Goal: Task Accomplishment & Management: Complete application form

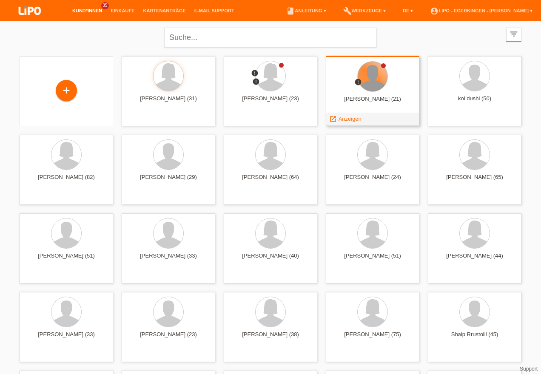
click at [370, 81] on div at bounding box center [372, 77] width 30 height 30
click at [365, 79] on div at bounding box center [372, 77] width 30 height 30
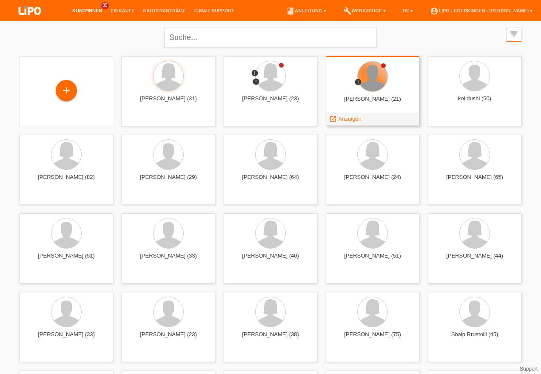
click at [365, 79] on div at bounding box center [372, 77] width 30 height 30
click at [350, 117] on span "Anzeigen" at bounding box center [349, 119] width 23 height 6
click at [0, 0] on div at bounding box center [0, 0] width 0 height 0
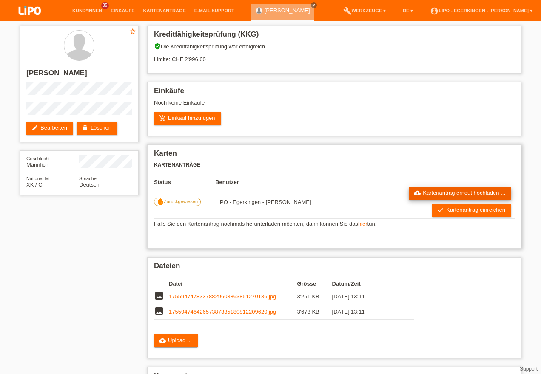
click at [460, 198] on link "cloud_upload Kartenantrag erneut hochladen ..." at bounding box center [459, 193] width 102 height 13
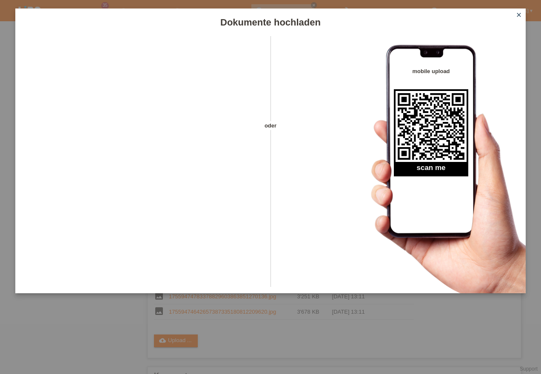
click at [521, 11] on link "close" at bounding box center [518, 16] width 11 height 10
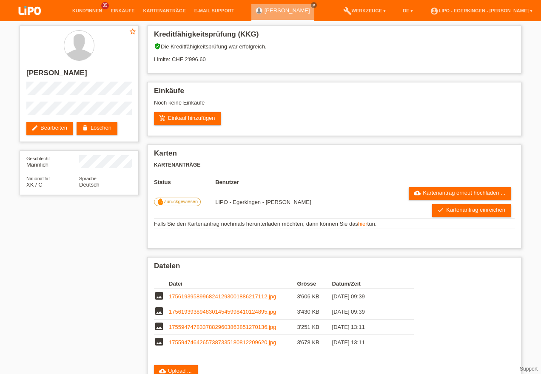
scroll to position [113, 0]
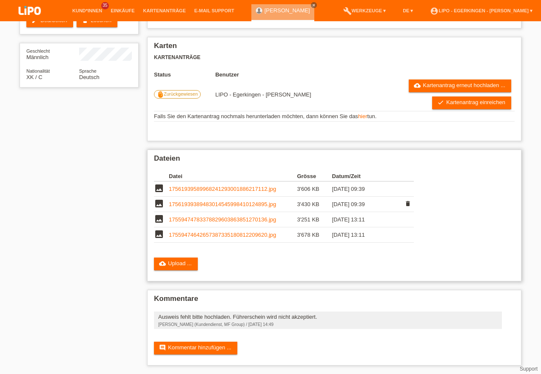
click at [235, 204] on link "17561939389483014545998410124895.jpg" at bounding box center [222, 204] width 107 height 6
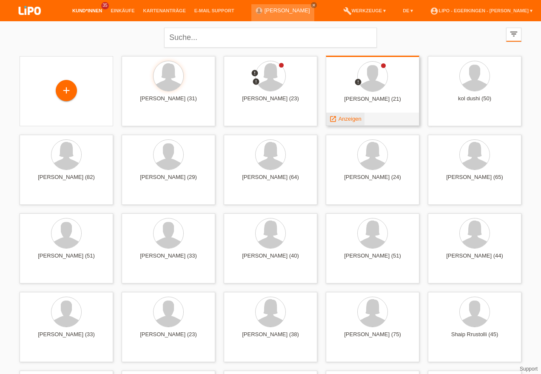
click at [357, 117] on span "Anzeigen" at bounding box center [349, 119] width 23 height 6
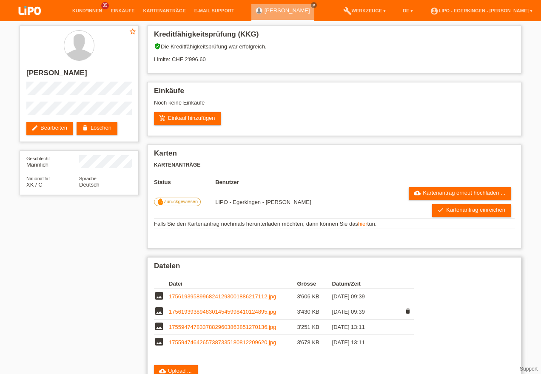
click at [244, 315] on link "17561939389483014545998410124895.jpg" at bounding box center [222, 312] width 107 height 6
click at [213, 300] on link "17561939589968241293001886217112.jpg" at bounding box center [222, 296] width 107 height 6
click at [239, 315] on link "17561939389483014545998410124895.jpg" at bounding box center [222, 312] width 107 height 6
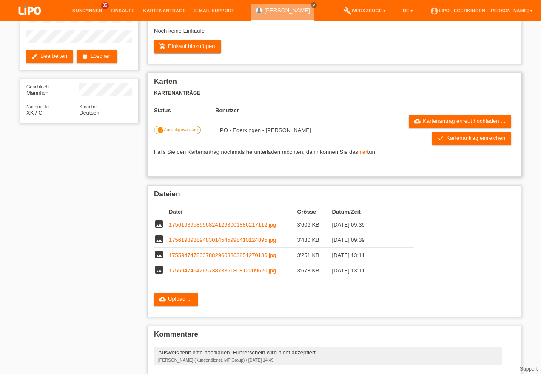
scroll to position [113, 0]
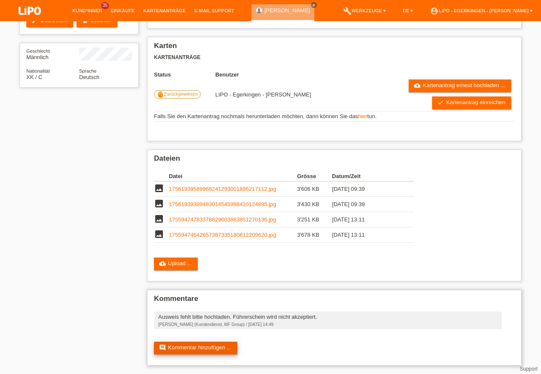
click at [223, 349] on link "comment Kommentar hinzufügen ..." at bounding box center [195, 348] width 83 height 13
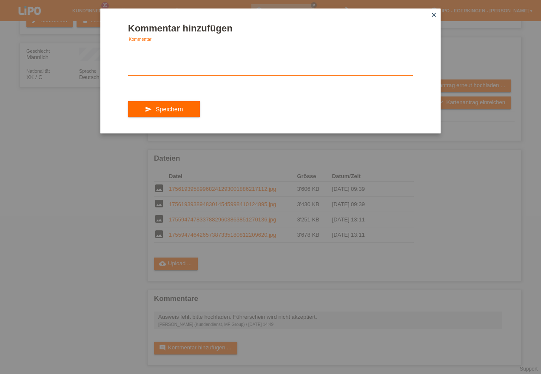
click at [170, 68] on textarea at bounding box center [270, 59] width 285 height 33
type textarea "a"
type textarea "Ausweis ist akuell in der Verlängerung. Wird sofort nach erhalt nachgereicht"
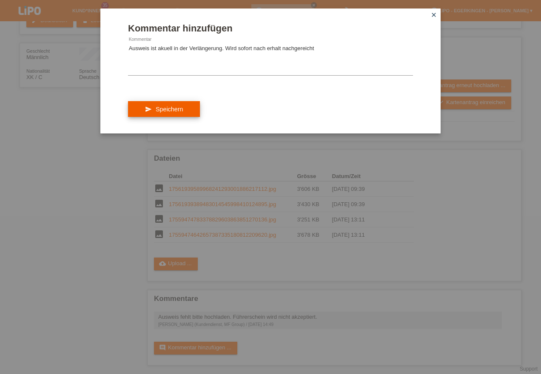
click at [160, 113] on button "send Speichern" at bounding box center [164, 109] width 72 height 16
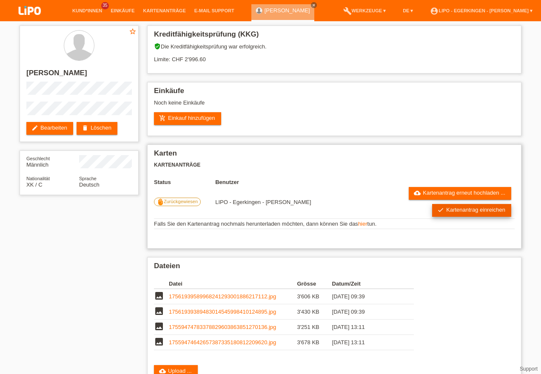
click at [464, 215] on link "check Kartenantrag einreichen" at bounding box center [471, 210] width 79 height 13
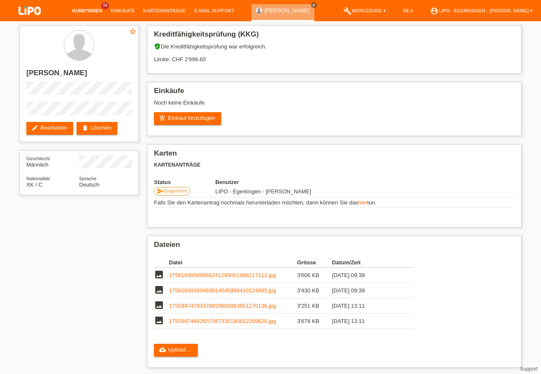
click at [86, 11] on link "Kund*innen" at bounding box center [87, 10] width 38 height 5
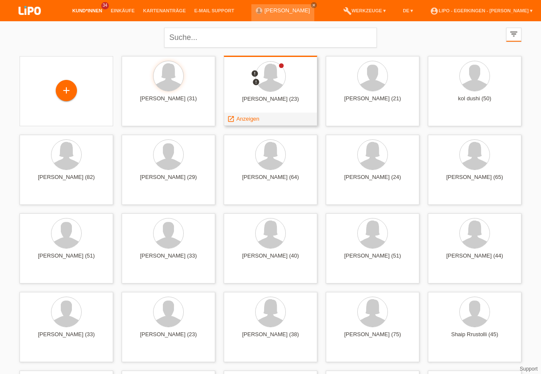
click at [261, 96] on div "Albina Berisha (23)" at bounding box center [270, 103] width 80 height 14
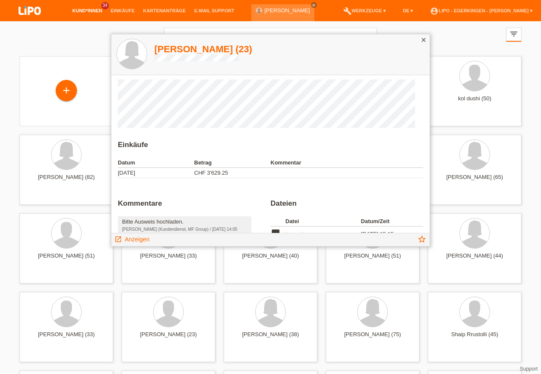
click at [420, 42] on icon "close" at bounding box center [423, 40] width 7 height 7
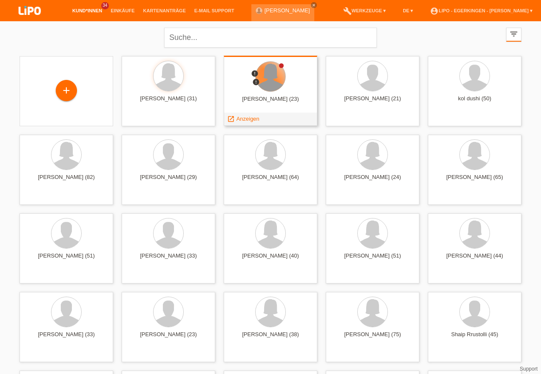
click at [269, 76] on div at bounding box center [270, 77] width 30 height 30
click at [251, 119] on span "Anzeigen" at bounding box center [247, 119] width 23 height 6
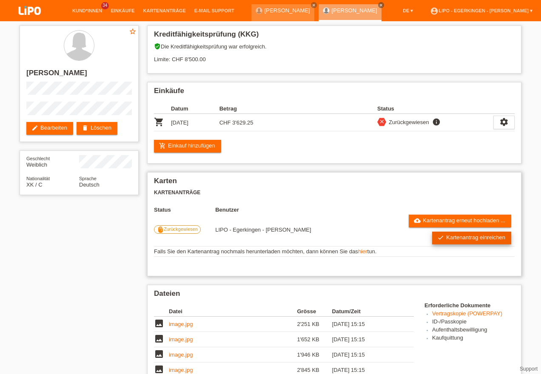
click at [474, 242] on link "check Kartenantrag einreichen" at bounding box center [471, 238] width 79 height 13
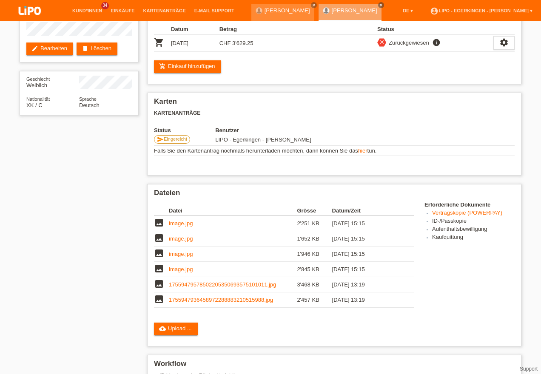
scroll to position [91, 0]
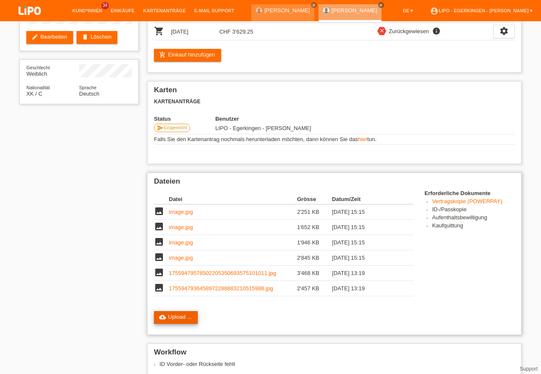
click at [177, 315] on link "cloud_upload Upload ..." at bounding box center [176, 317] width 44 height 13
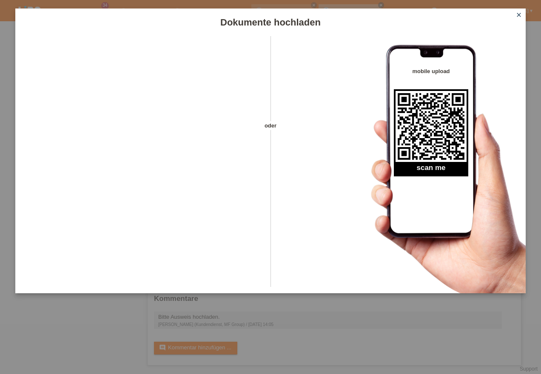
scroll to position [229, 0]
click at [521, 15] on icon "close" at bounding box center [518, 14] width 7 height 7
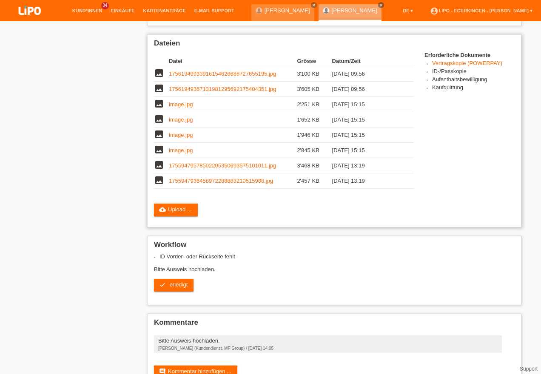
scroll to position [229, 0]
click at [218, 92] on link "17561949357131981295692175404351.jpg" at bounding box center [222, 89] width 107 height 6
click at [221, 77] on link "17561949933916154626686727655195.jpg" at bounding box center [222, 74] width 107 height 6
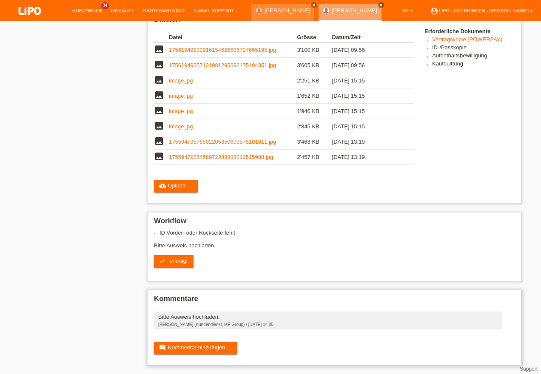
scroll to position [259, 0]
click at [210, 348] on link "comment Kommentar hinzufügen ..." at bounding box center [195, 348] width 83 height 13
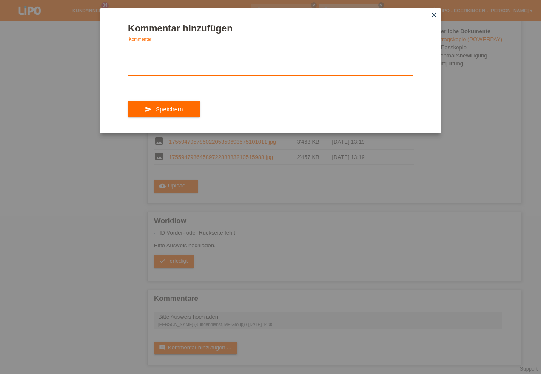
click at [152, 51] on textarea at bounding box center [270, 59] width 285 height 33
type textarea "Ausweis ist aktuell in der Verlängerung. Wird sofort nach erhalt nachgereicht"
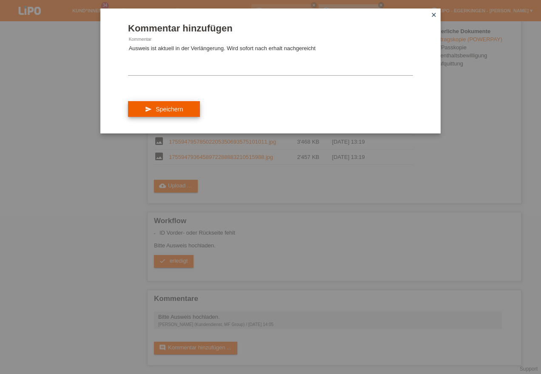
click at [187, 116] on button "send Speichern" at bounding box center [164, 109] width 72 height 16
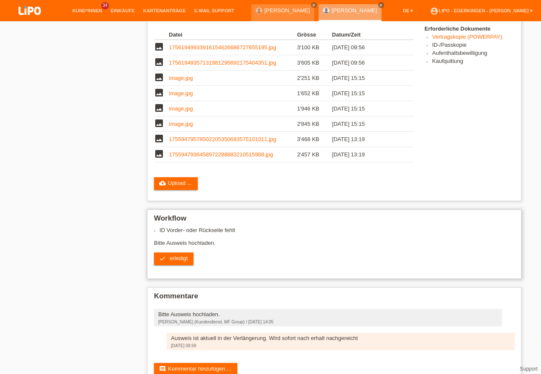
scroll to position [284, 0]
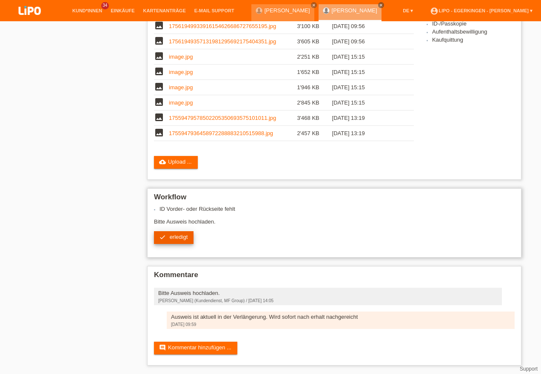
click at [183, 236] on span "erledigt" at bounding box center [179, 237] width 18 height 6
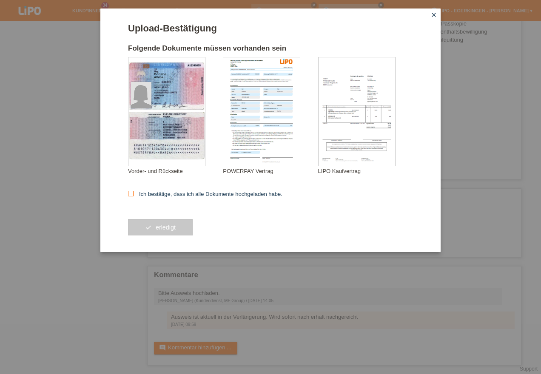
click at [128, 194] on icon at bounding box center [131, 194] width 6 height 6
click at [128, 194] on input "Ich bestätige, dass ich alle Dokumente hochgeladen habe." at bounding box center [131, 194] width 6 height 6
checkbox input "true"
click at [169, 229] on span "erledigt" at bounding box center [166, 227] width 20 height 7
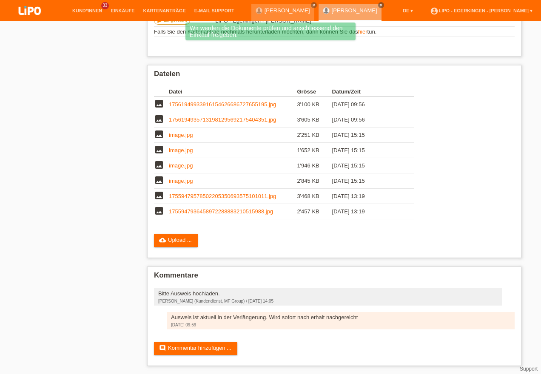
scroll to position [207, 0]
